Goal: Transaction & Acquisition: Purchase product/service

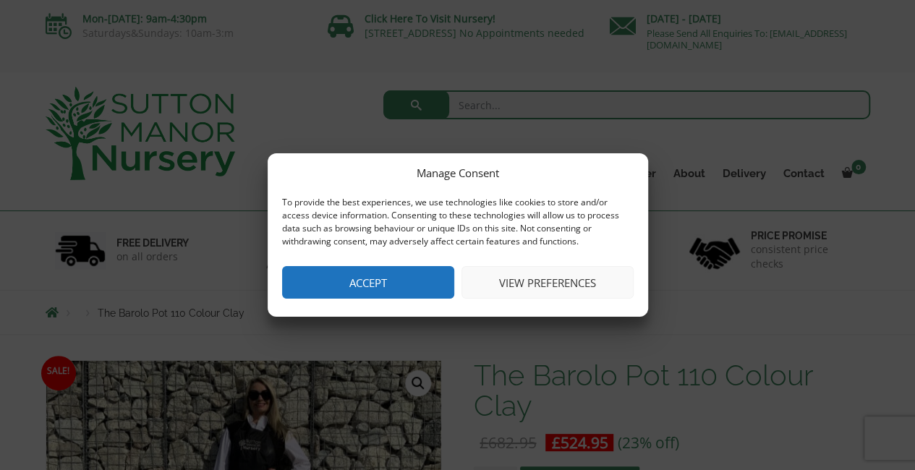
click at [341, 287] on button "Accept" at bounding box center [368, 282] width 172 height 33
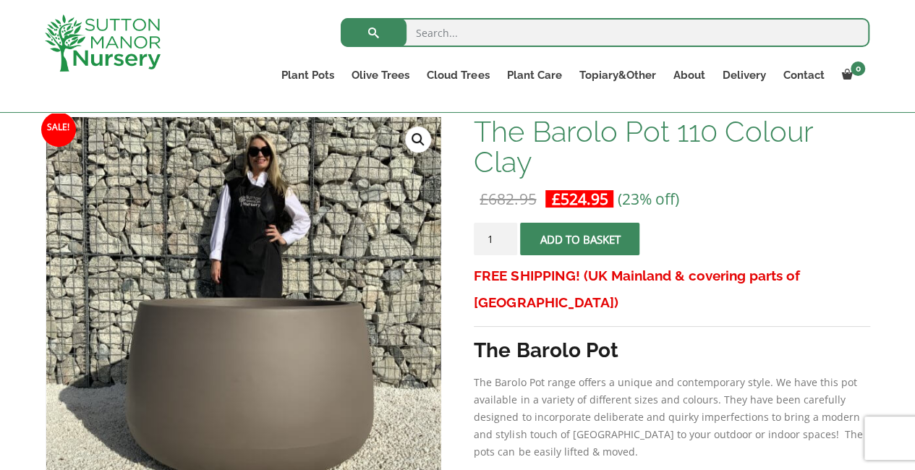
scroll to position [217, 0]
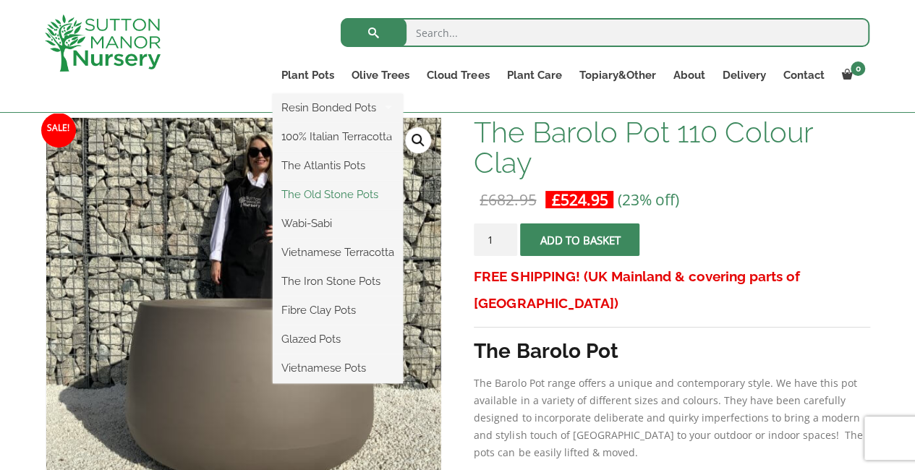
click at [303, 196] on link "The Old Stone Pots" at bounding box center [338, 195] width 130 height 22
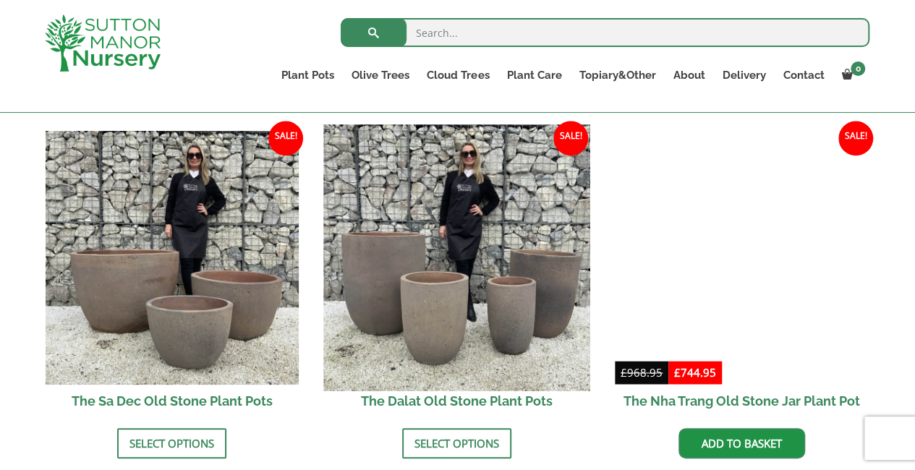
scroll to position [940, 0]
